Goal: Use online tool/utility: Utilize a website feature to perform a specific function

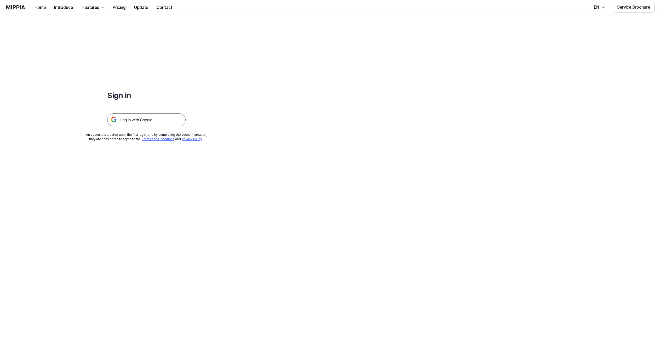
click at [131, 121] on img at bounding box center [146, 119] width 78 height 13
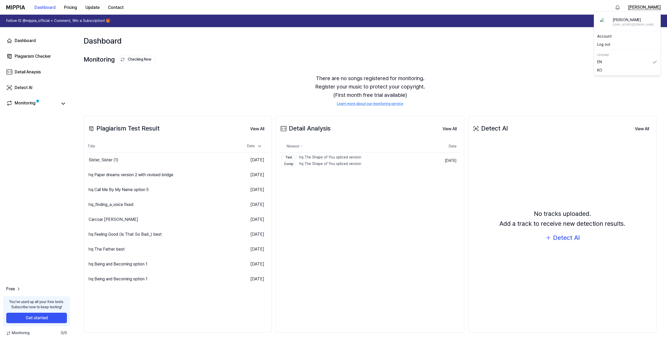
click at [656, 9] on button "eric" at bounding box center [644, 7] width 33 height 6
click at [609, 45] on button "Log out" at bounding box center [627, 44] width 60 height 5
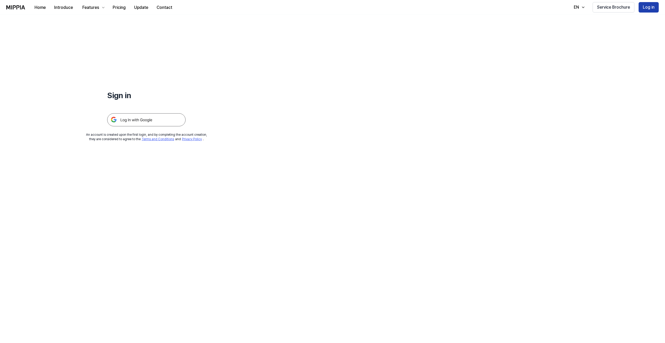
click at [651, 10] on button "Log in" at bounding box center [648, 7] width 20 height 10
click at [136, 119] on img at bounding box center [146, 119] width 78 height 13
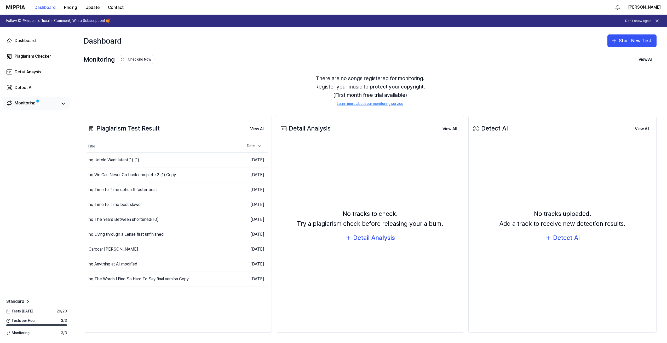
click at [34, 104] on div "Monitoring" at bounding box center [25, 103] width 21 height 7
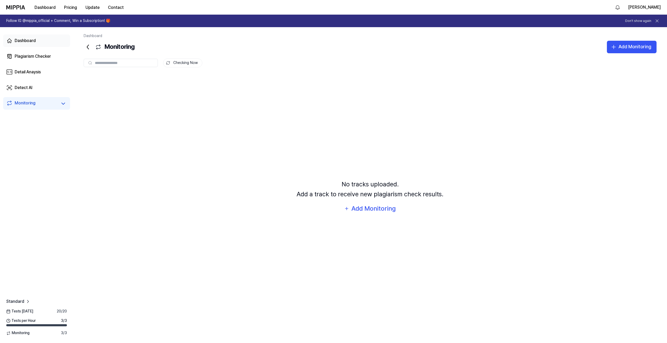
click at [29, 39] on div "Dashboard" at bounding box center [25, 41] width 21 height 6
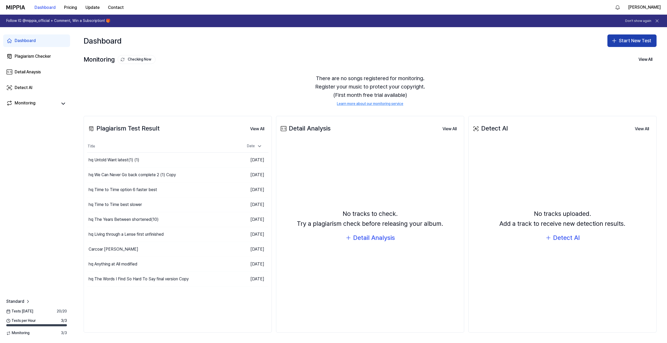
click at [632, 39] on button "Start New Test" at bounding box center [631, 40] width 49 height 13
click at [618, 56] on div "Plagiarism test" at bounding box center [619, 55] width 24 height 5
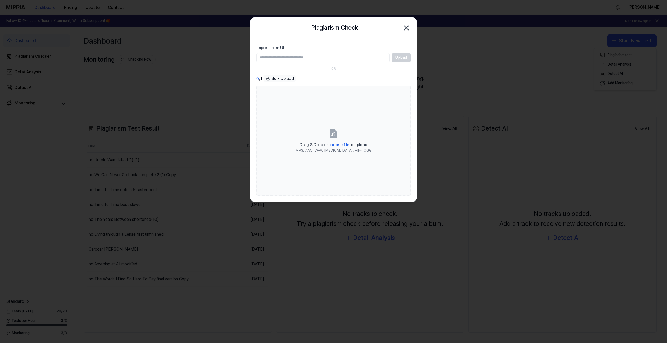
click at [277, 78] on div "Bulk Upload" at bounding box center [279, 78] width 31 height 7
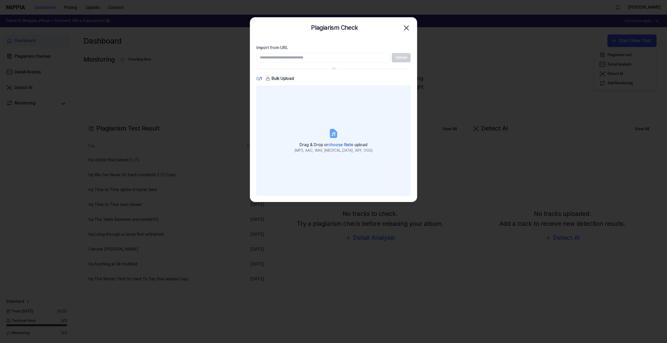
click at [332, 144] on span "choose file" at bounding box center [338, 144] width 21 height 5
click at [0, 0] on input "Drag & Drop or choose file to upload (MP3, AAC, WAV, FLAC, AIFF, OGG)" at bounding box center [0, 0] width 0 height 0
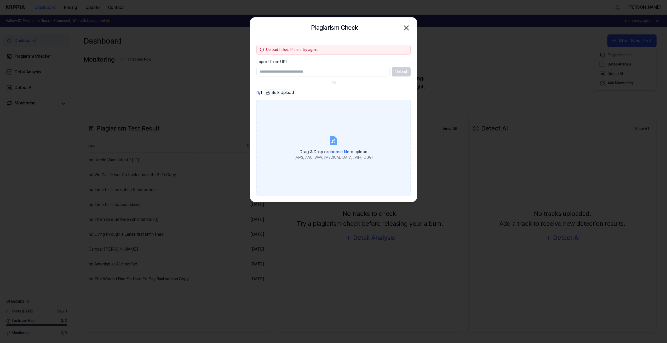
click at [333, 141] on icon at bounding box center [333, 140] width 6 height 8
click at [0, 0] on input "Drag & Drop or choose file to upload (MP3, AAC, WAV, FLAC, AIFF, OGG)" at bounding box center [0, 0] width 0 height 0
click at [335, 144] on icon at bounding box center [333, 140] width 6 height 8
click at [0, 0] on input "Drag & Drop or choose file to upload (MP3, AAC, WAV, FLAC, AIFF, OGG)" at bounding box center [0, 0] width 0 height 0
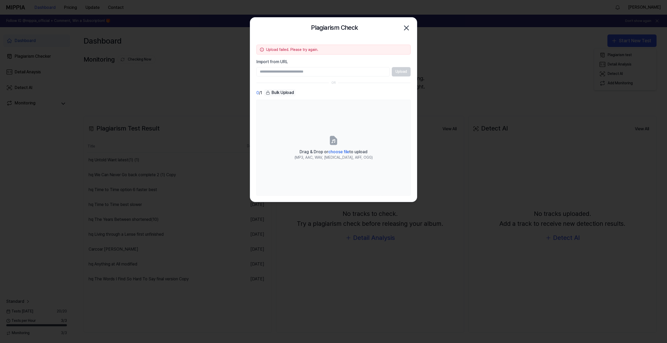
click at [409, 27] on icon "button" at bounding box center [406, 28] width 8 height 8
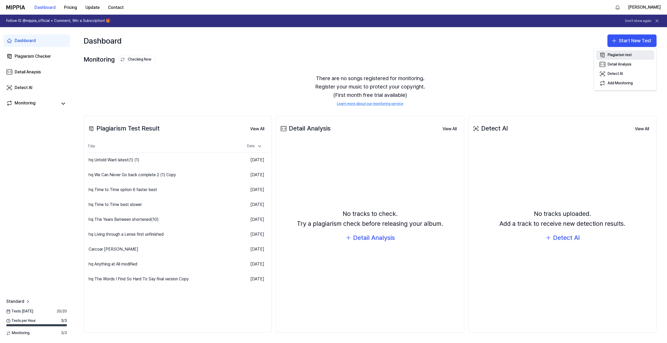
click at [620, 53] on div "Plagiarism test" at bounding box center [619, 55] width 24 height 5
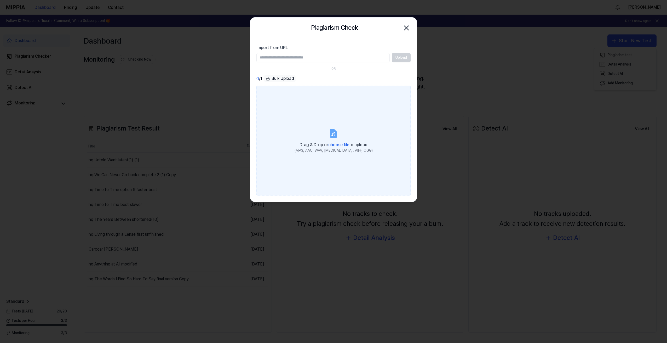
click at [339, 140] on label "Drag & Drop or choose file to upload (MP3, AAC, WAV, FLAC, AIFF, OGG)" at bounding box center [333, 141] width 154 height 110
click at [0, 0] on input "Drag & Drop or choose file to upload (MP3, AAC, WAV, FLAC, AIFF, OGG)" at bounding box center [0, 0] width 0 height 0
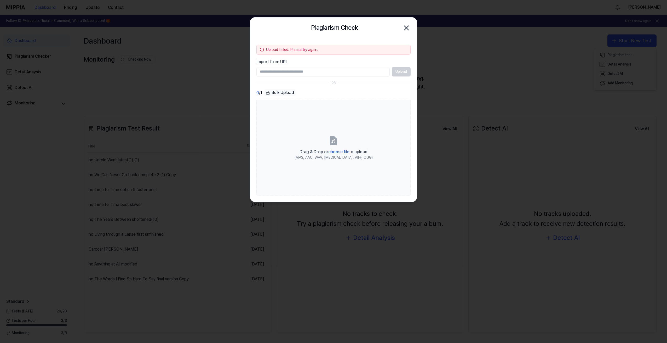
paste input "**********"
type input "**********"
click at [399, 70] on button "Upload" at bounding box center [401, 71] width 19 height 9
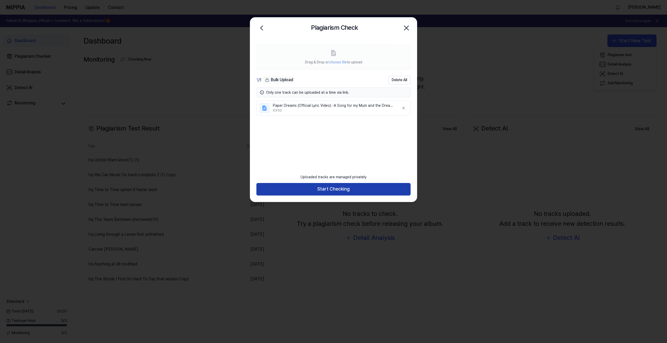
click at [330, 193] on button "Start Checking" at bounding box center [333, 189] width 154 height 13
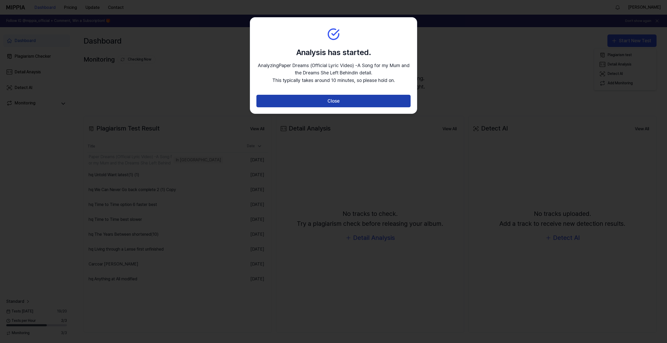
click at [334, 105] on button "Close" at bounding box center [333, 101] width 154 height 13
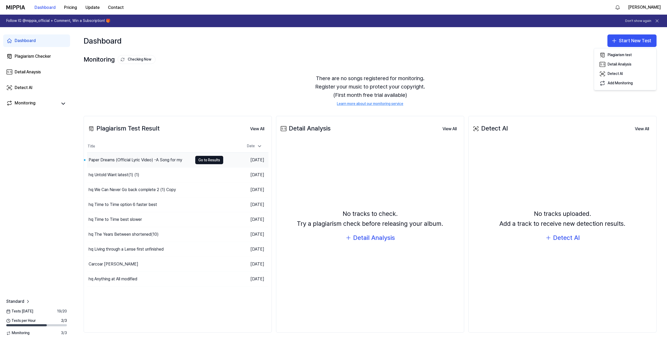
click at [127, 160] on div "Paper Dreams (Official Lyric Video) -A Song for my" at bounding box center [136, 160] width 94 height 6
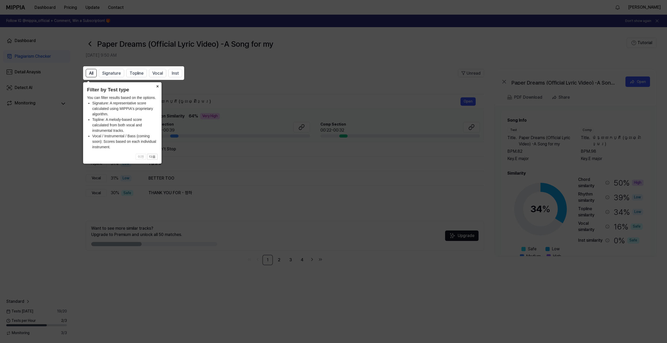
click at [157, 84] on button "×" at bounding box center [157, 85] width 8 height 7
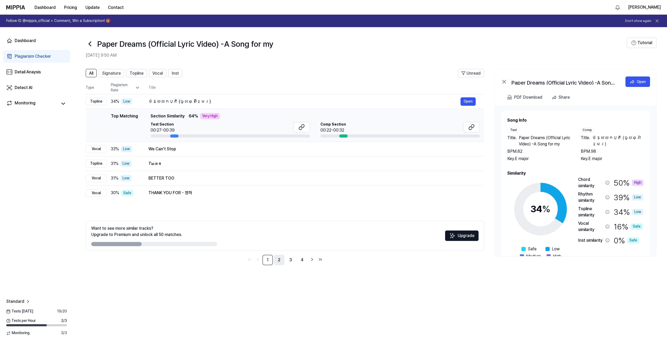
click at [282, 260] on link "2" at bounding box center [279, 260] width 10 height 10
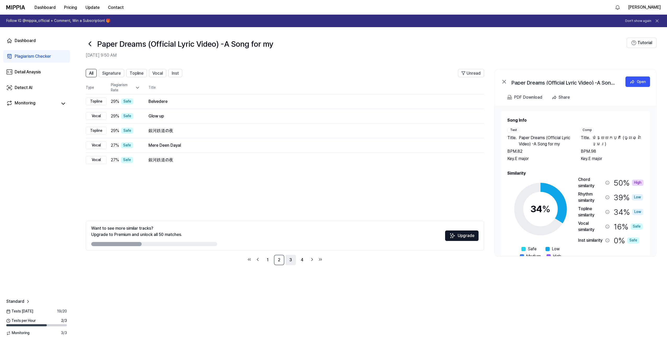
click at [288, 260] on link "3" at bounding box center [290, 260] width 10 height 10
click at [302, 261] on link "4" at bounding box center [302, 260] width 10 height 10
click at [28, 41] on div "Dashboard" at bounding box center [25, 41] width 21 height 6
